Goal: Obtain resource: Download file/media

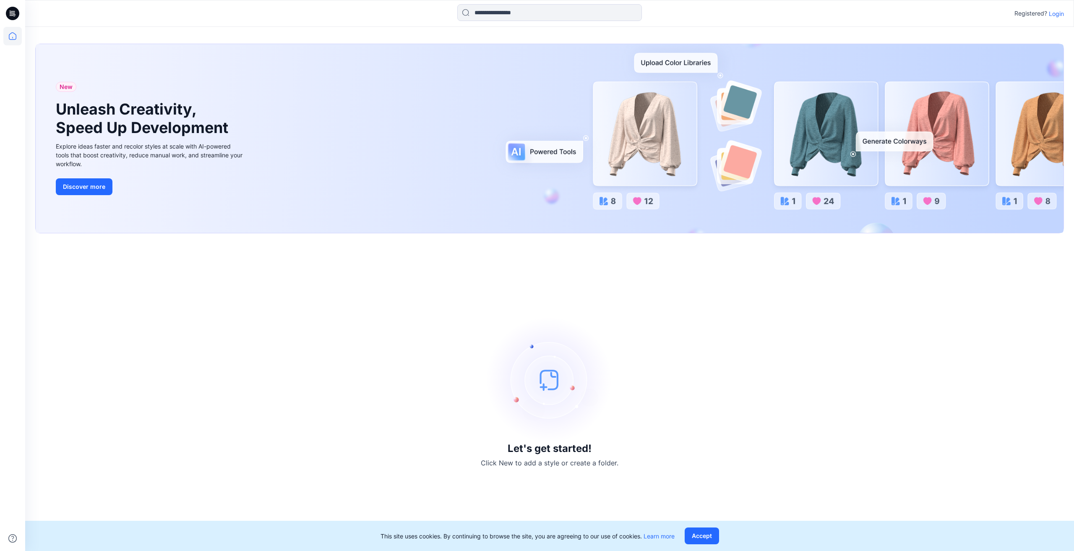
click at [1063, 14] on p "Login" at bounding box center [1056, 13] width 15 height 9
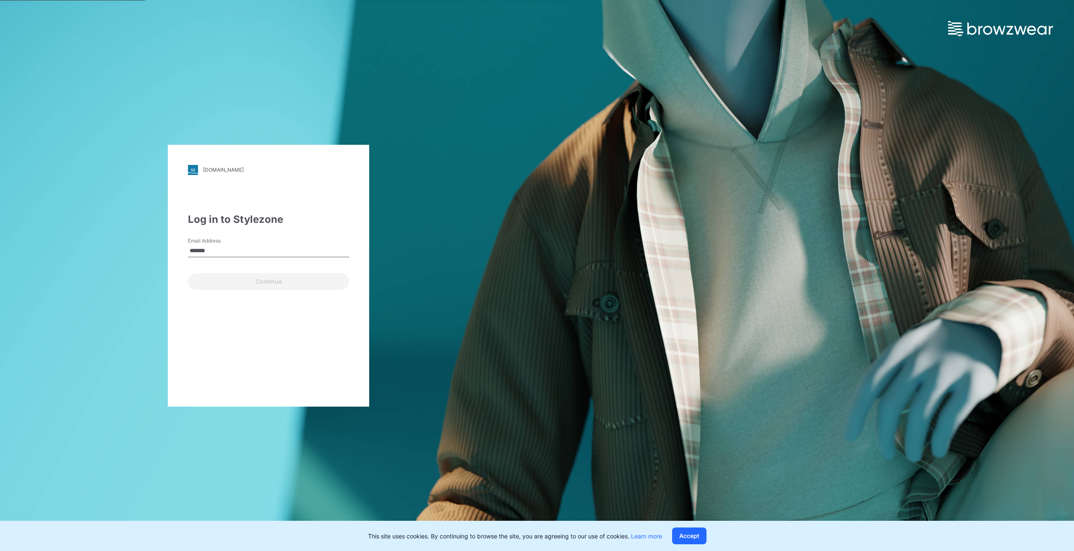
type input "**********"
click at [242, 286] on button "Continue" at bounding box center [268, 281] width 161 height 17
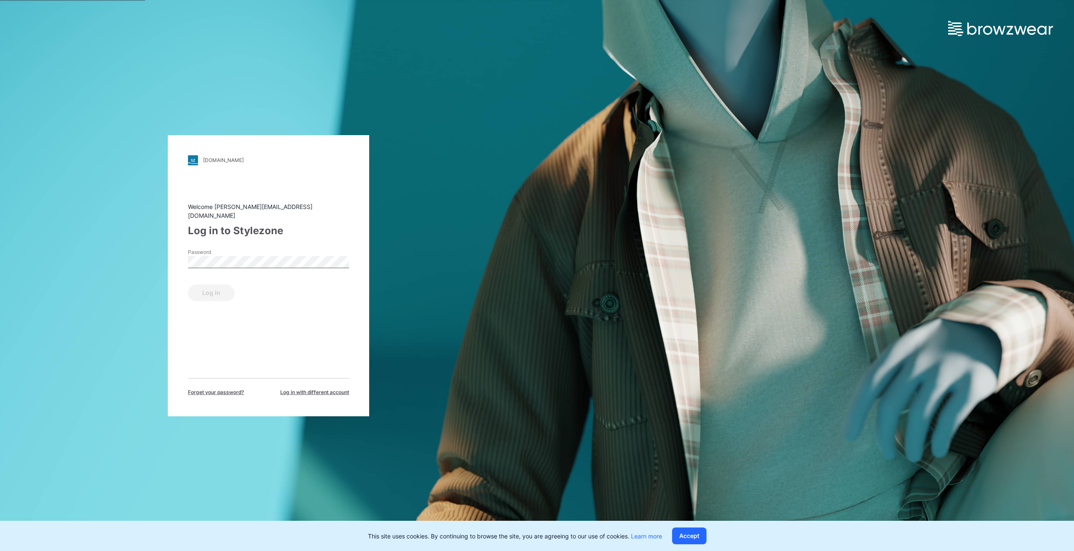
click at [212, 264] on div "Password" at bounding box center [268, 260] width 161 height 25
click at [188, 285] on button "Log in" at bounding box center [211, 293] width 47 height 17
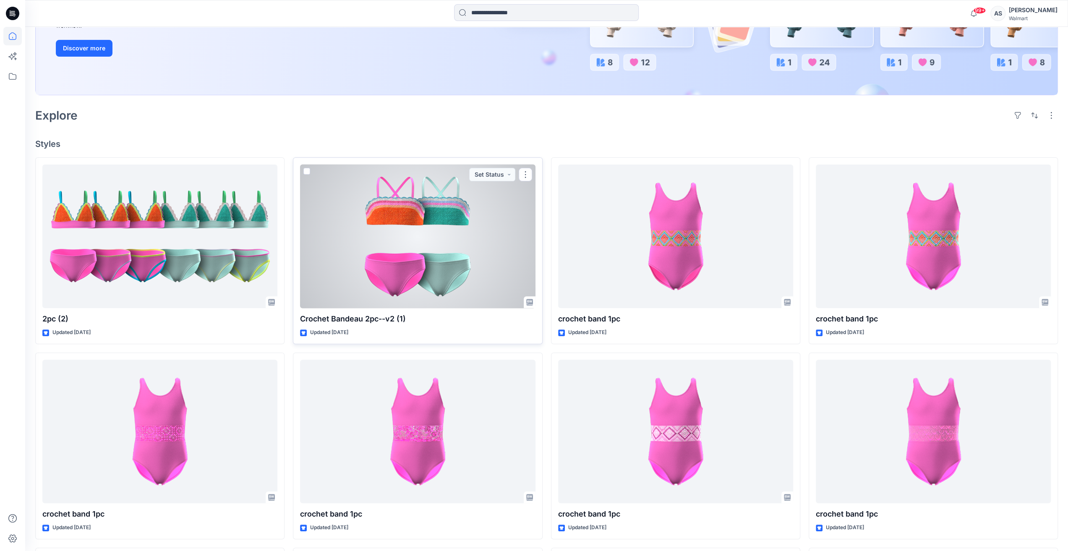
scroll to position [168, 0]
click at [447, 246] on div at bounding box center [417, 236] width 235 height 144
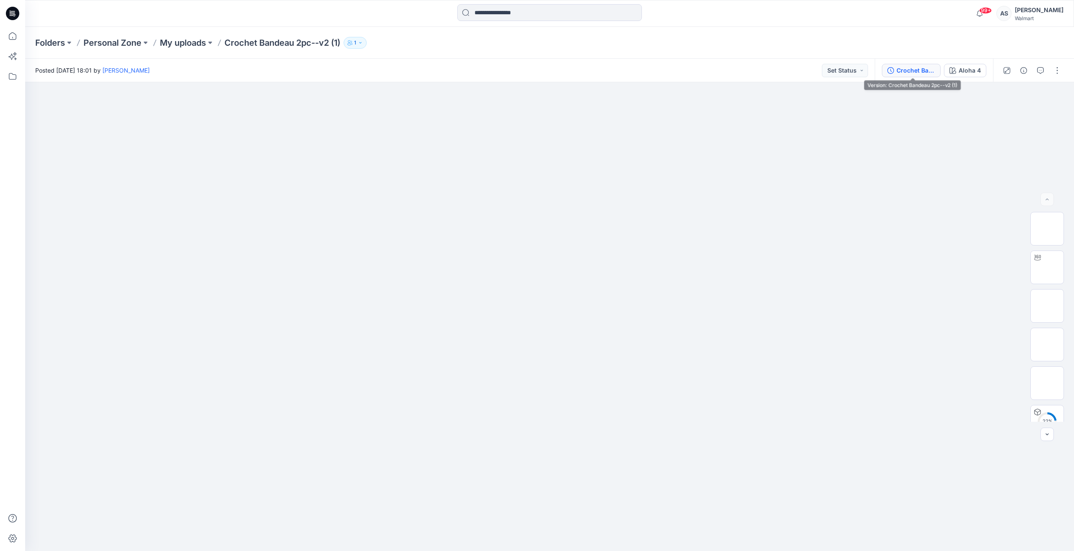
click at [916, 68] on div "Crochet Bandeau 2pc--v2 (1)" at bounding box center [916, 70] width 39 height 9
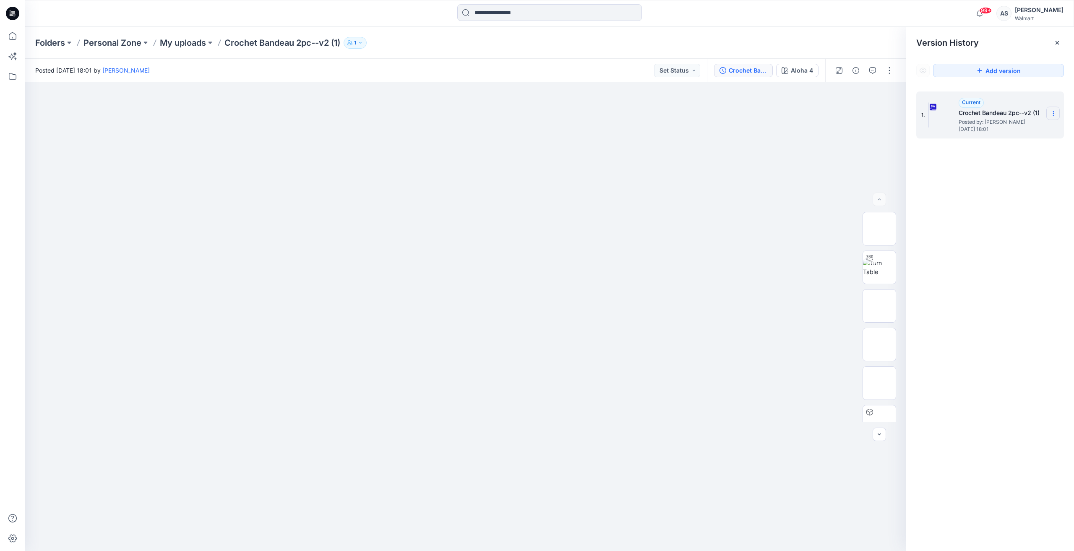
click at [1048, 110] on section at bounding box center [1053, 113] width 13 height 13
click at [986, 132] on span "Download Source BW File" at bounding box center [1011, 130] width 70 height 10
click at [13, 43] on icon at bounding box center [12, 36] width 18 height 18
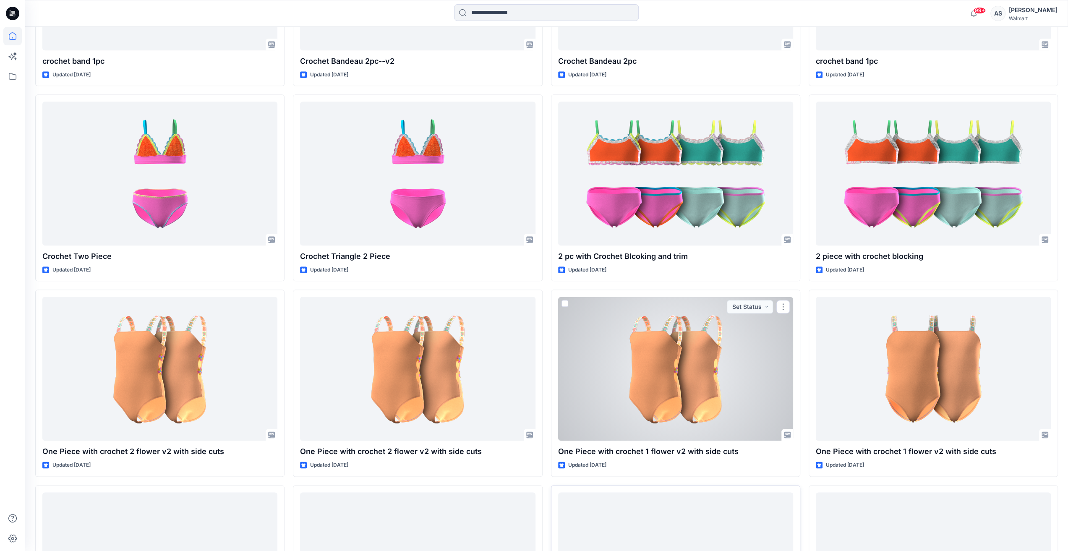
scroll to position [975, 0]
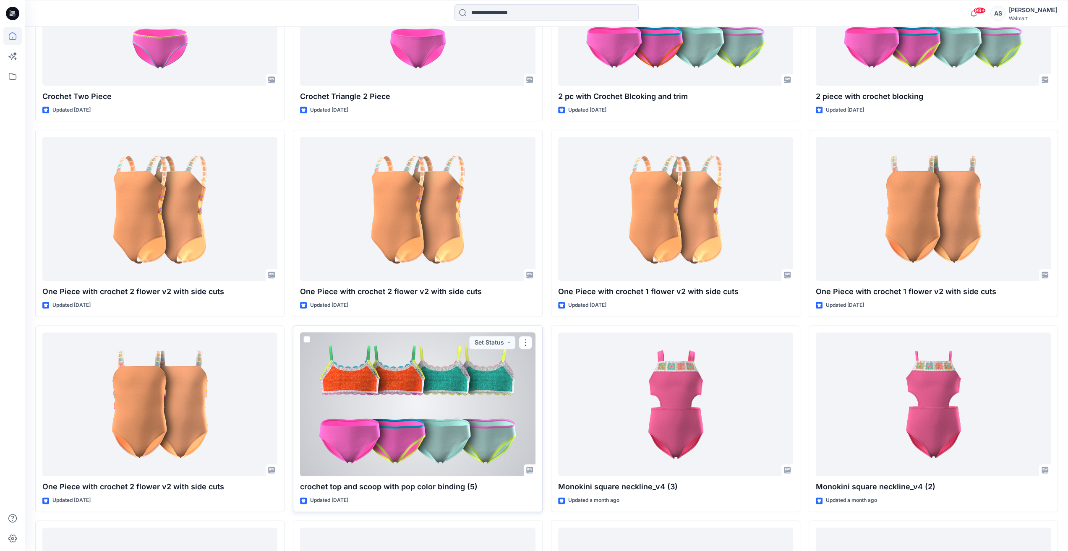
click at [410, 374] on div at bounding box center [417, 404] width 235 height 144
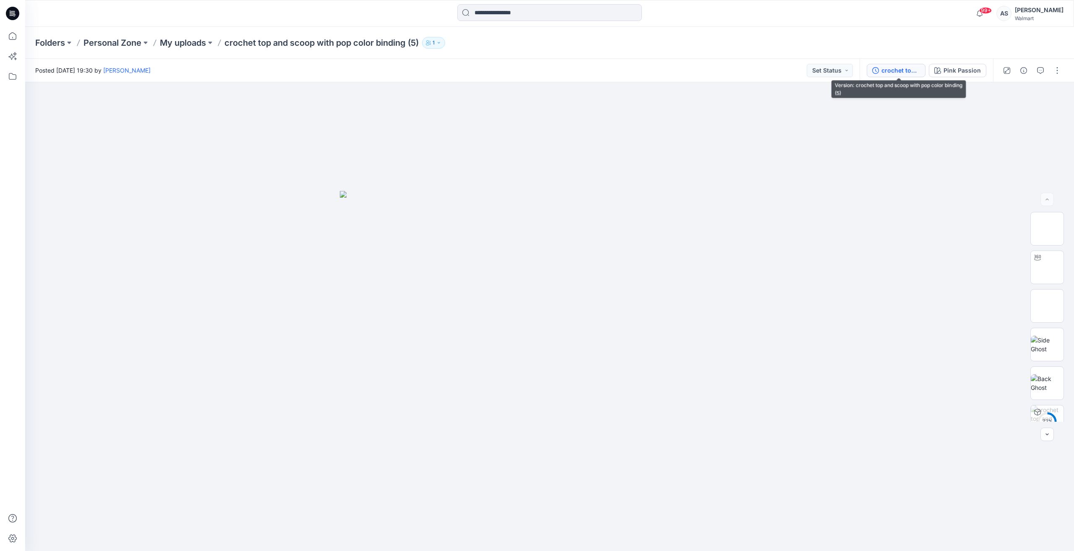
click at [889, 73] on div "crochet top and scoop with pop color binding (5)" at bounding box center [901, 70] width 39 height 9
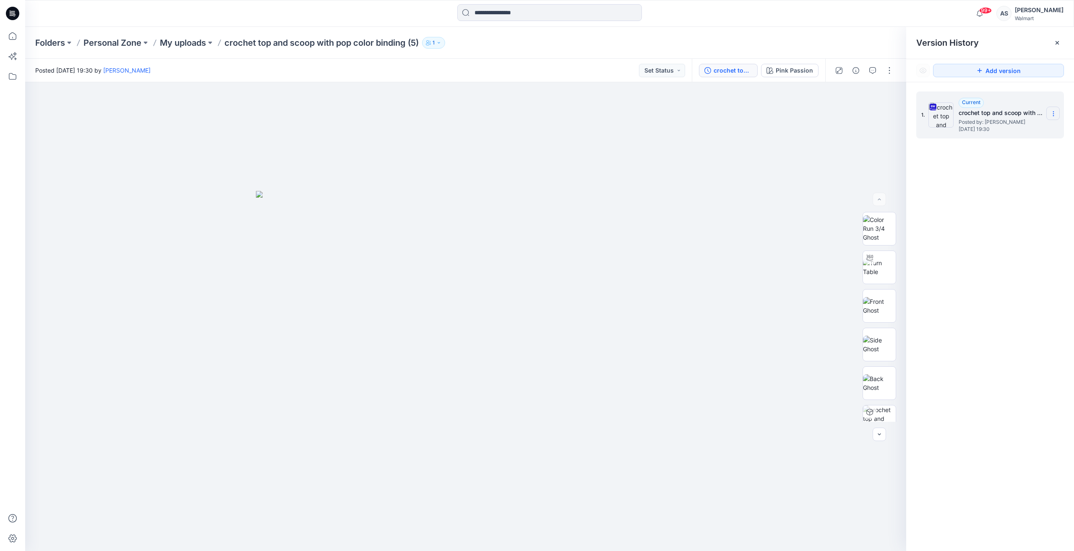
click at [1052, 108] on section at bounding box center [1053, 113] width 13 height 13
click at [1019, 130] on span "Download Source BW File" at bounding box center [1011, 130] width 70 height 10
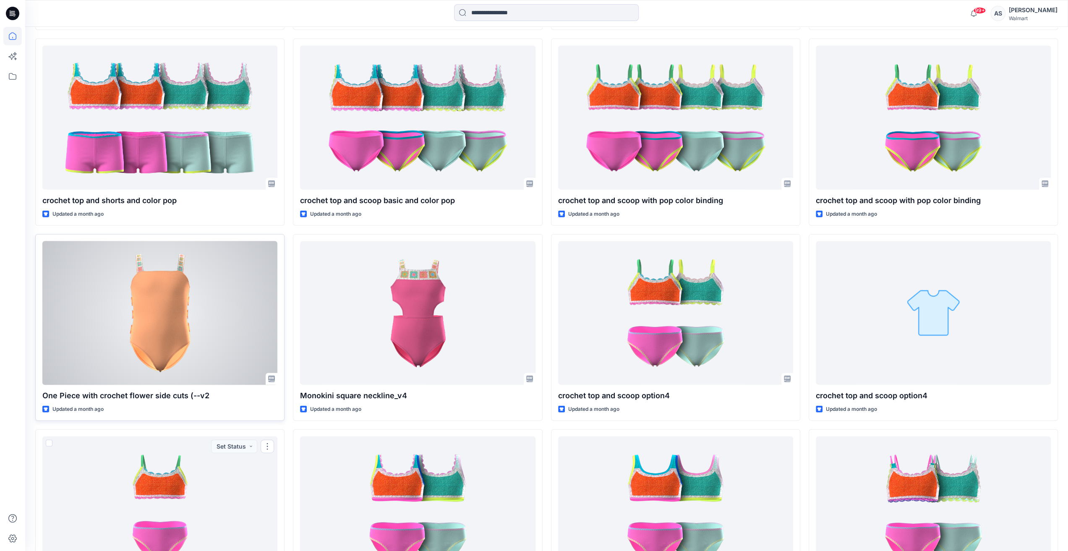
scroll to position [2015, 0]
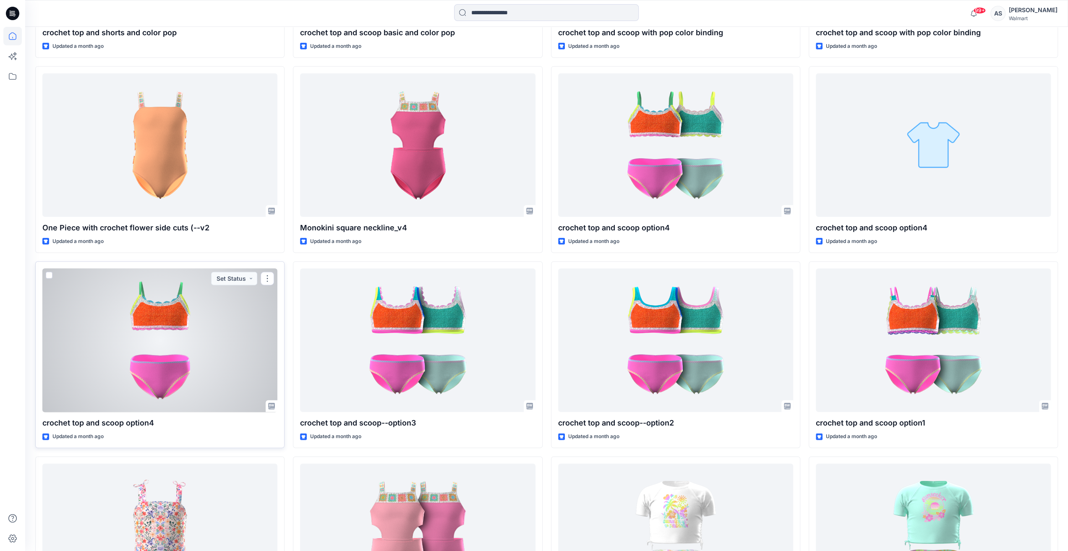
click at [183, 347] on div at bounding box center [159, 341] width 235 height 144
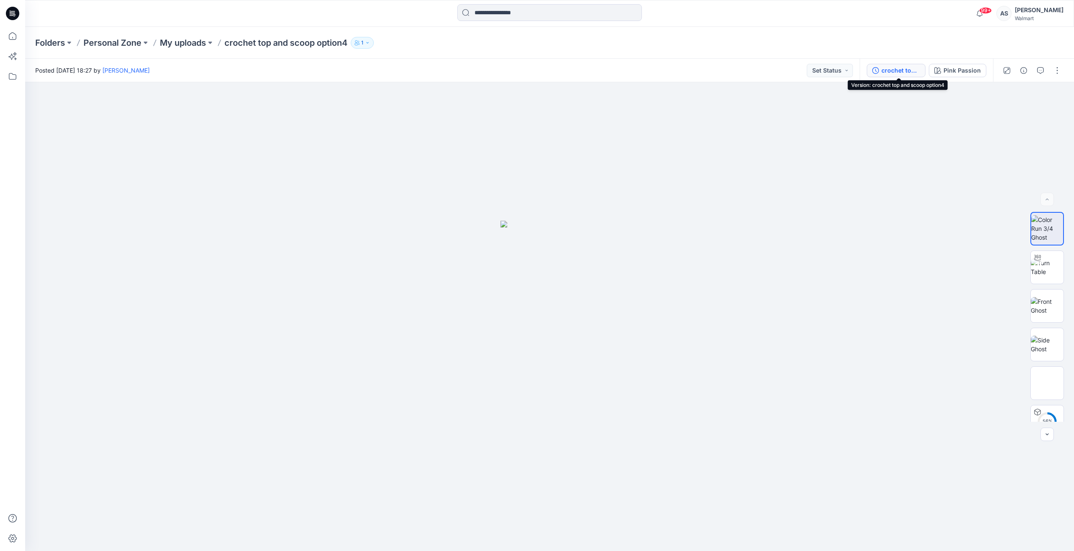
click at [905, 68] on div "crochet top and scoop option4" at bounding box center [901, 70] width 39 height 9
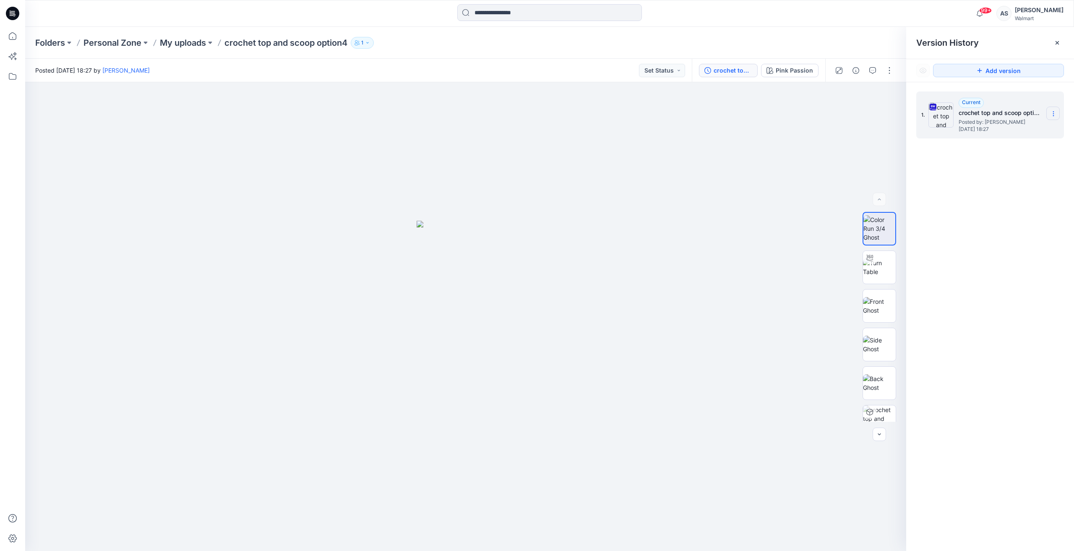
click at [1055, 114] on icon at bounding box center [1054, 113] width 7 height 7
click at [1024, 128] on span "Download Source BW File" at bounding box center [1011, 130] width 70 height 10
click at [17, 36] on icon at bounding box center [12, 36] width 18 height 18
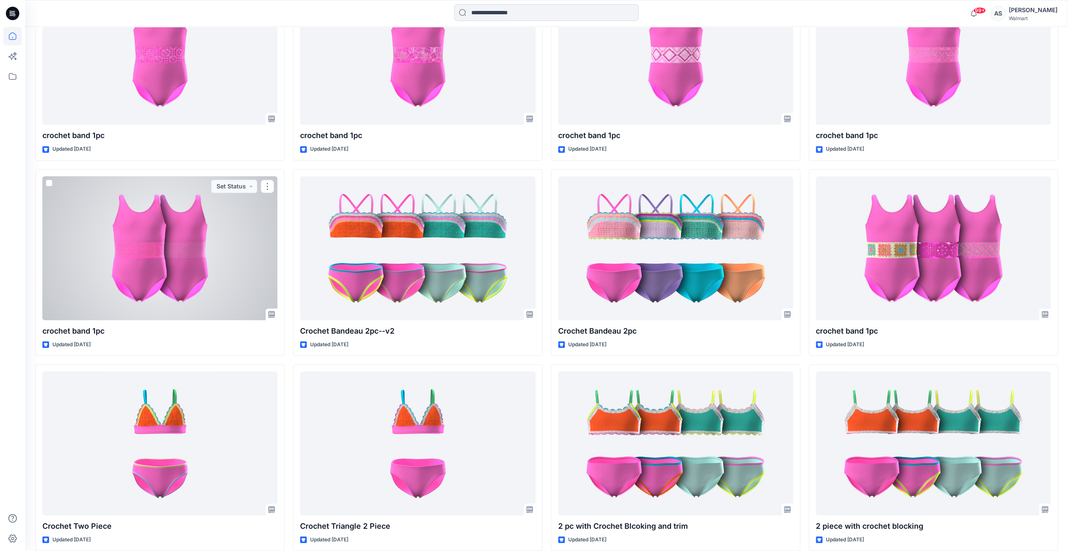
scroll to position [600, 0]
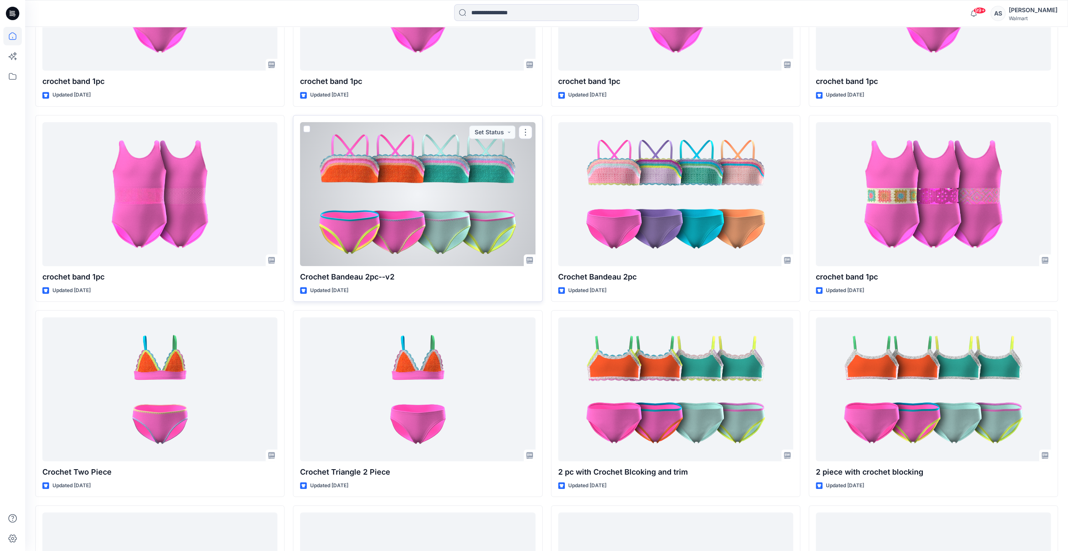
click at [431, 194] on div at bounding box center [417, 194] width 235 height 144
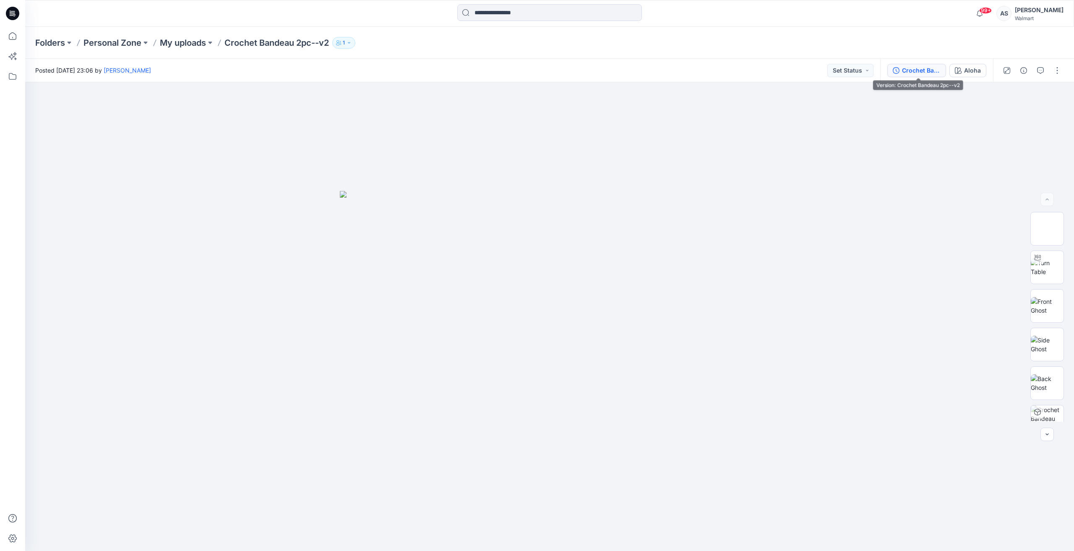
click at [924, 71] on div "Crochet Bandeau 2pc--v2" at bounding box center [921, 70] width 39 height 9
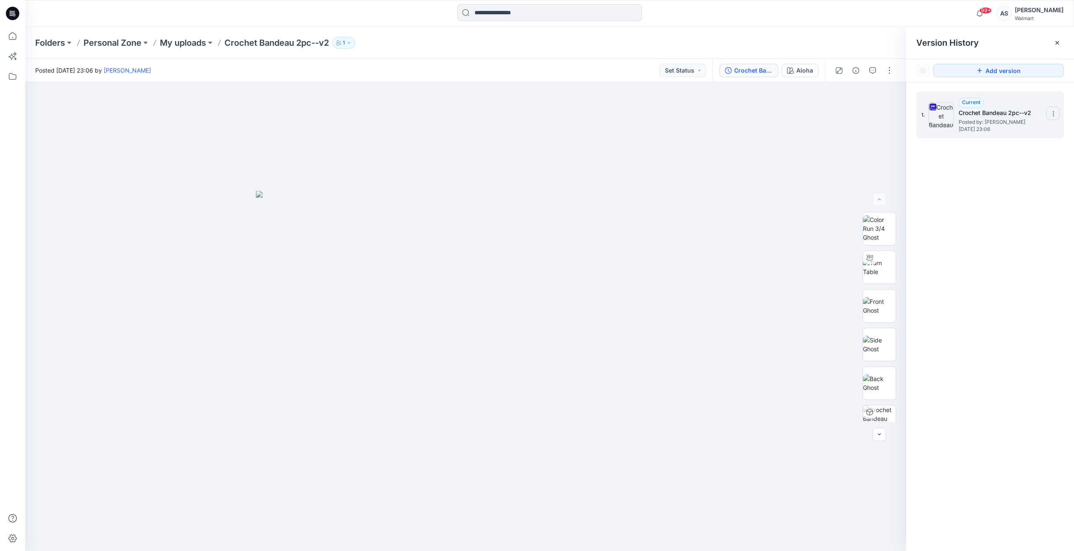
click at [1051, 114] on icon at bounding box center [1054, 113] width 7 height 7
click at [1025, 133] on span "Download Source BW File" at bounding box center [1011, 130] width 70 height 10
click at [13, 39] on icon at bounding box center [12, 36] width 18 height 18
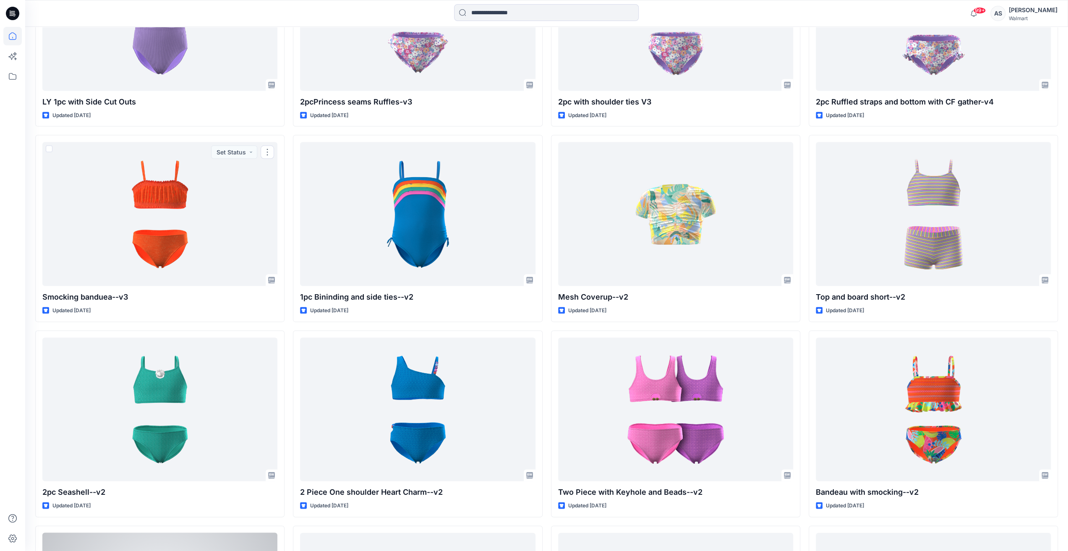
scroll to position [8252, 0]
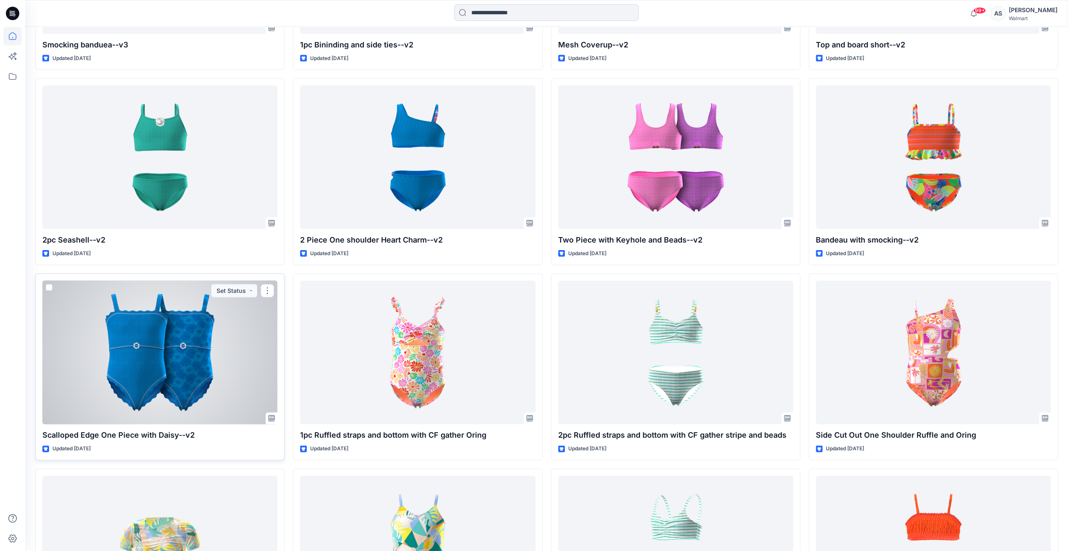
click at [236, 354] on div at bounding box center [159, 353] width 235 height 144
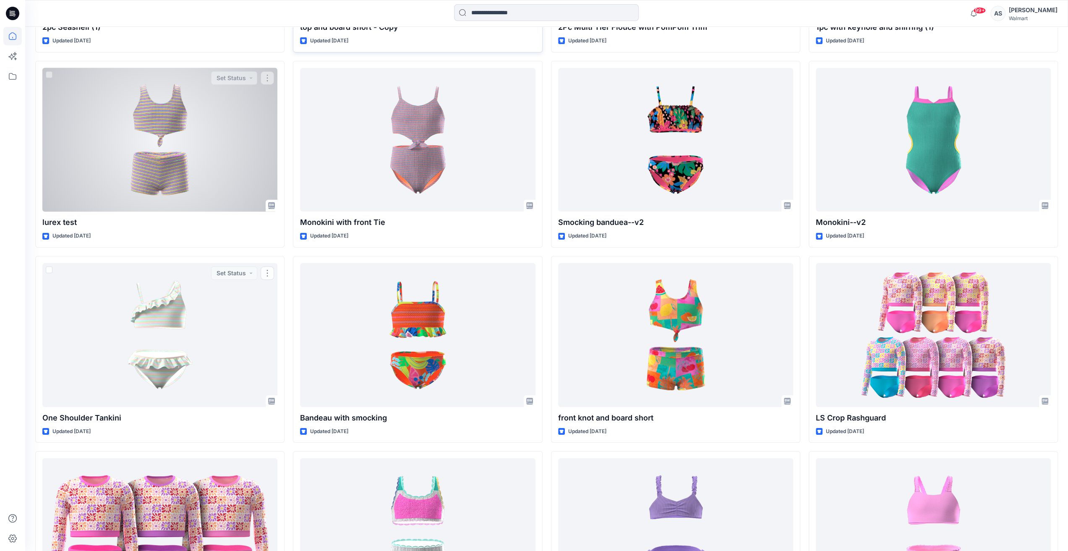
scroll to position [9213, 0]
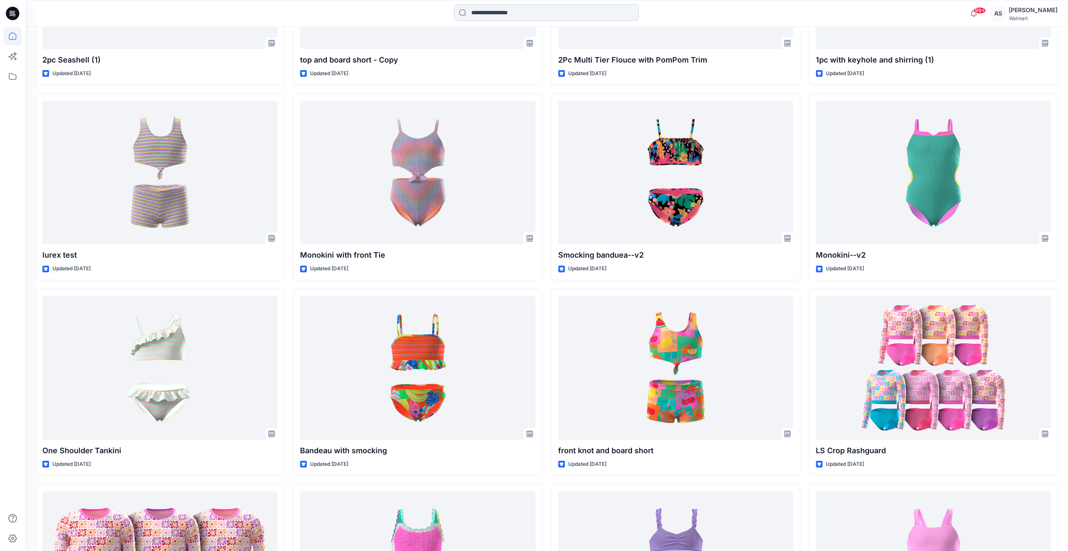
click at [509, 16] on input at bounding box center [546, 12] width 185 height 17
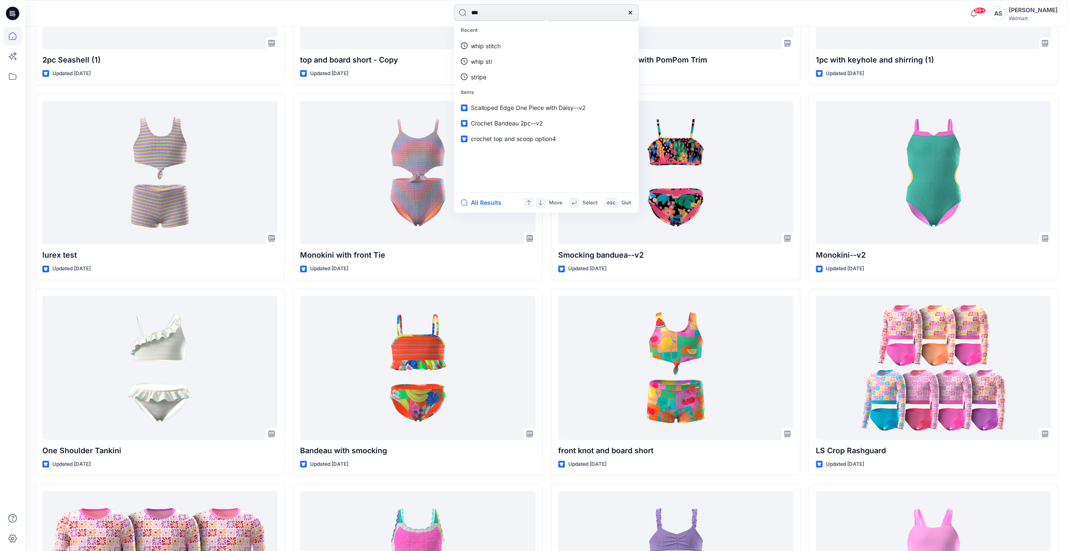
type input "****"
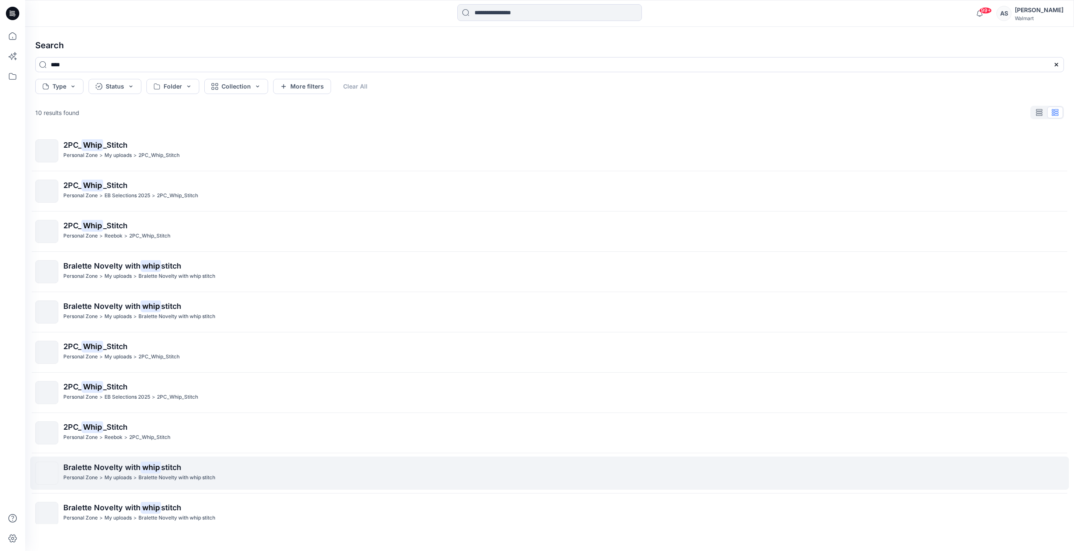
scroll to position [8, 0]
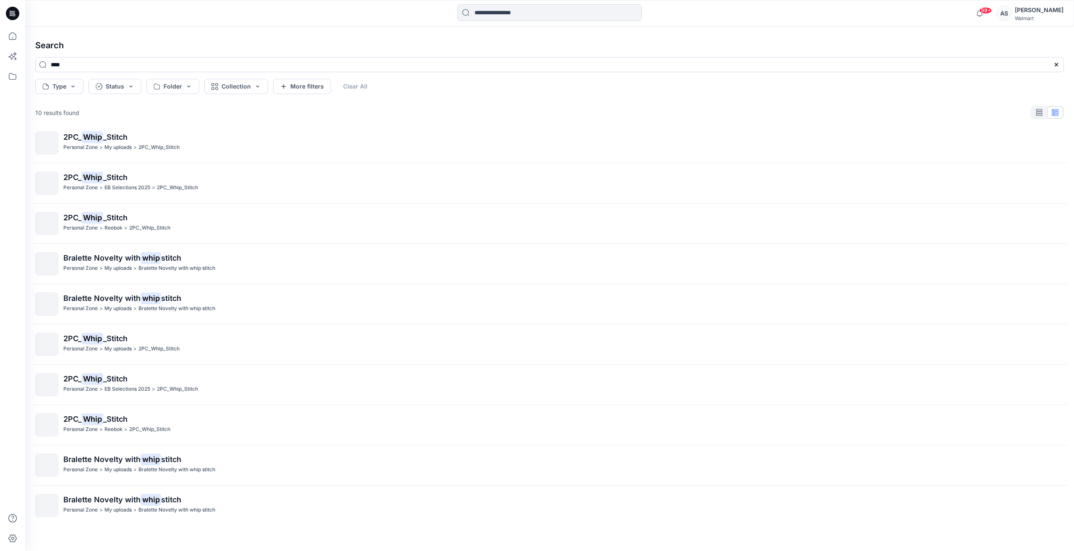
drag, startPoint x: 66, startPoint y: 70, endPoint x: 0, endPoint y: 71, distance: 66.3
click at [0, 71] on div "99+ Notifications Your style 2pc (2) is ready Thursday, August 21, 2025 18:40 Y…" at bounding box center [537, 275] width 1074 height 551
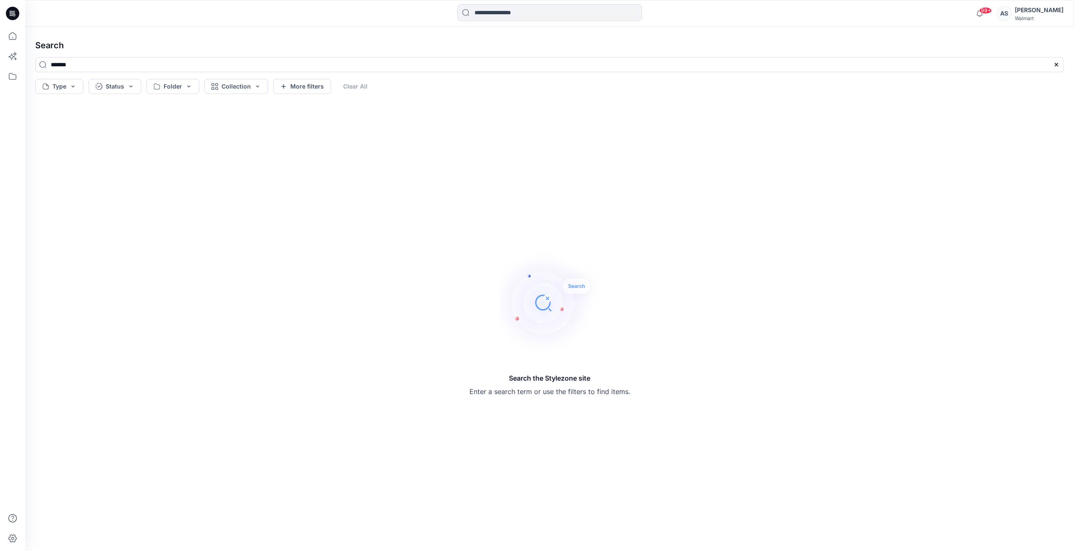
type input "*******"
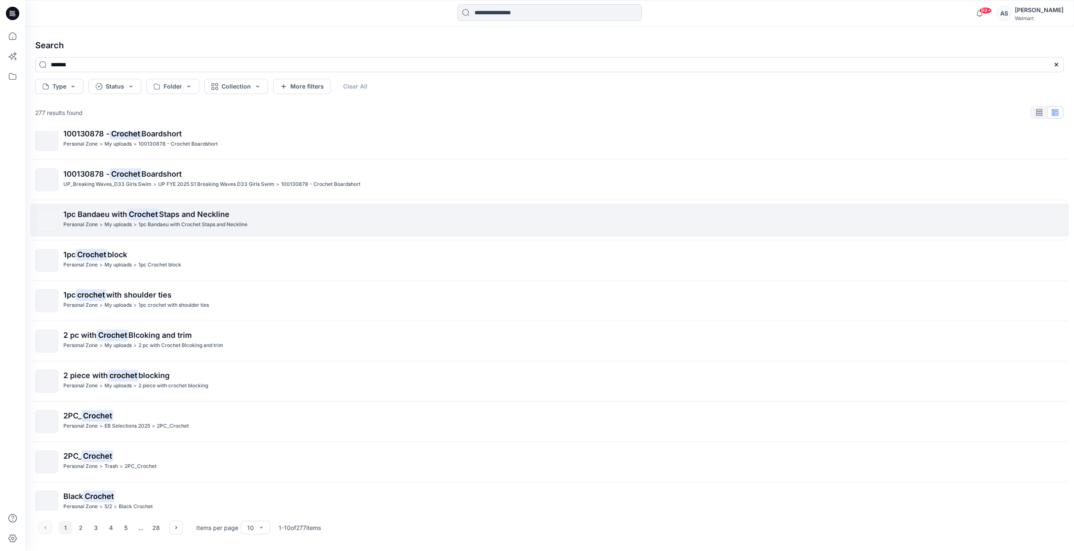
scroll to position [21, 0]
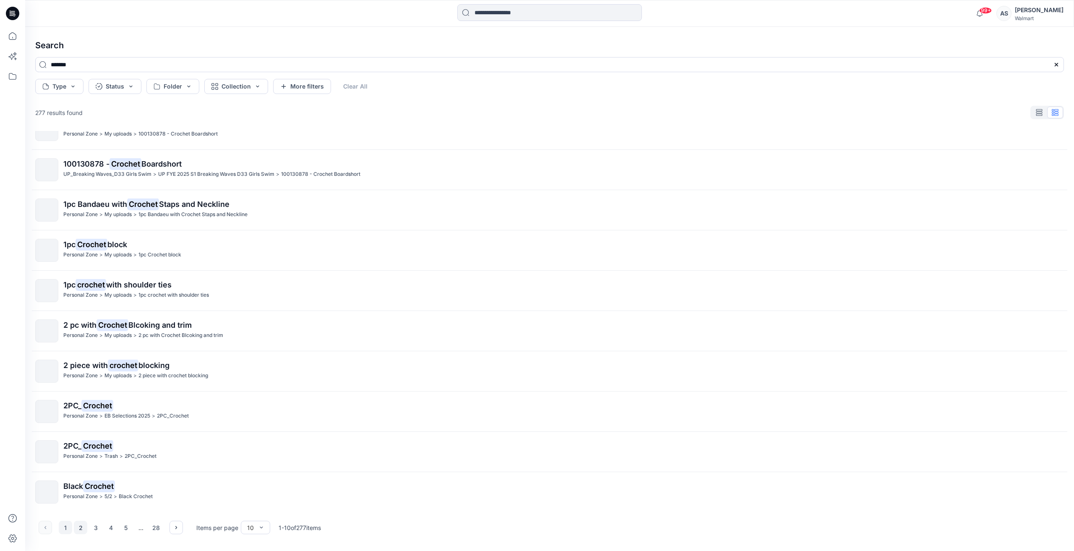
click at [77, 528] on button "2" at bounding box center [80, 527] width 13 height 13
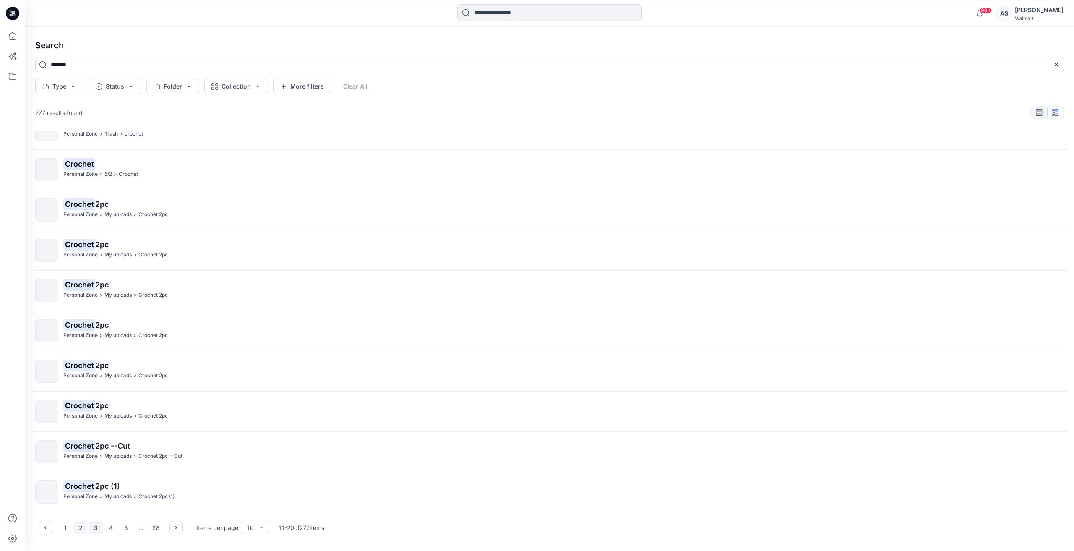
click at [98, 531] on button "3" at bounding box center [95, 527] width 13 height 13
click at [108, 526] on button "4" at bounding box center [110, 527] width 13 height 13
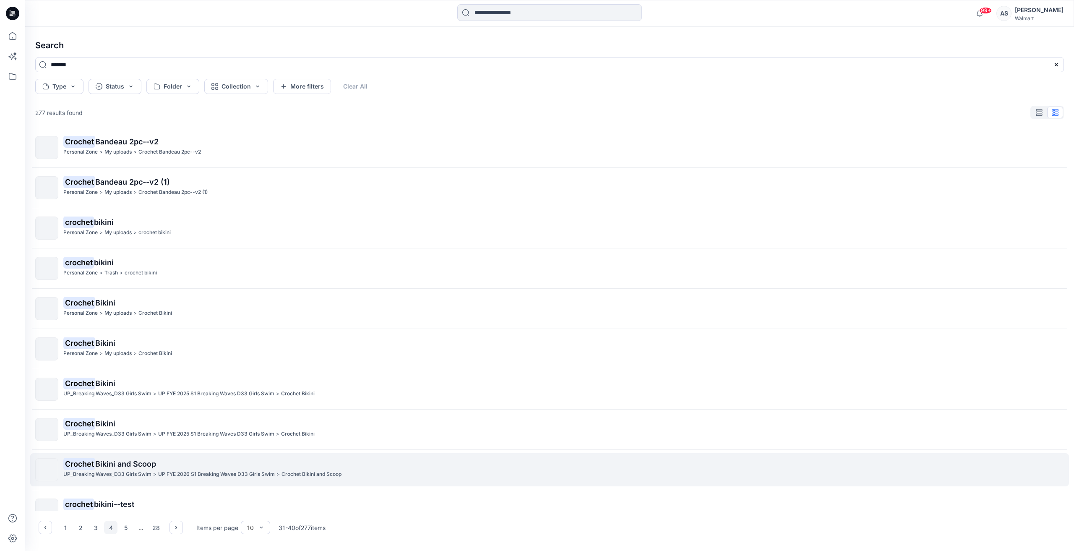
scroll to position [0, 0]
